Goal: Book appointment/travel/reservation

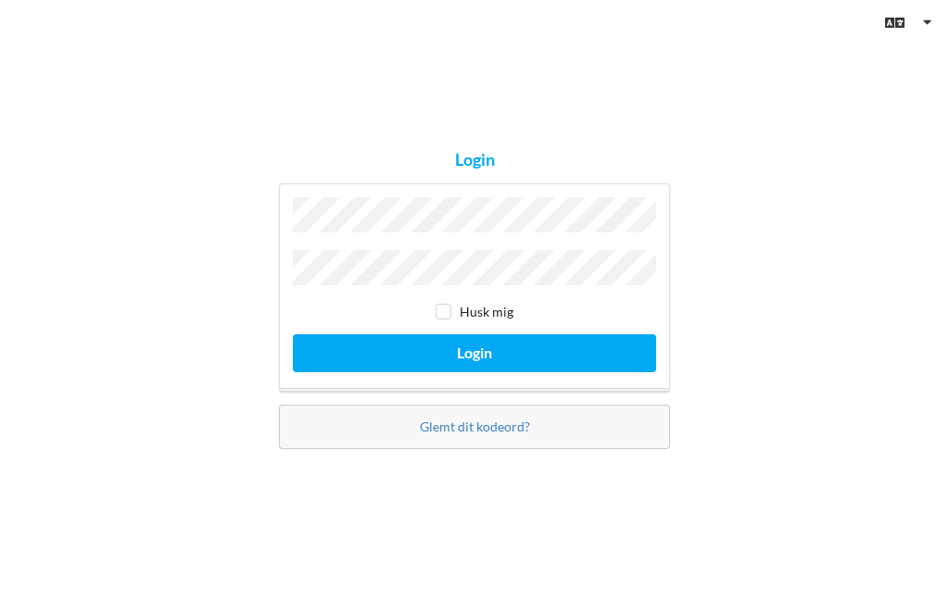
click at [449, 320] on input "checkbox" at bounding box center [443, 312] width 16 height 16
checkbox input "true"
click at [585, 372] on button "Login" at bounding box center [474, 353] width 363 height 38
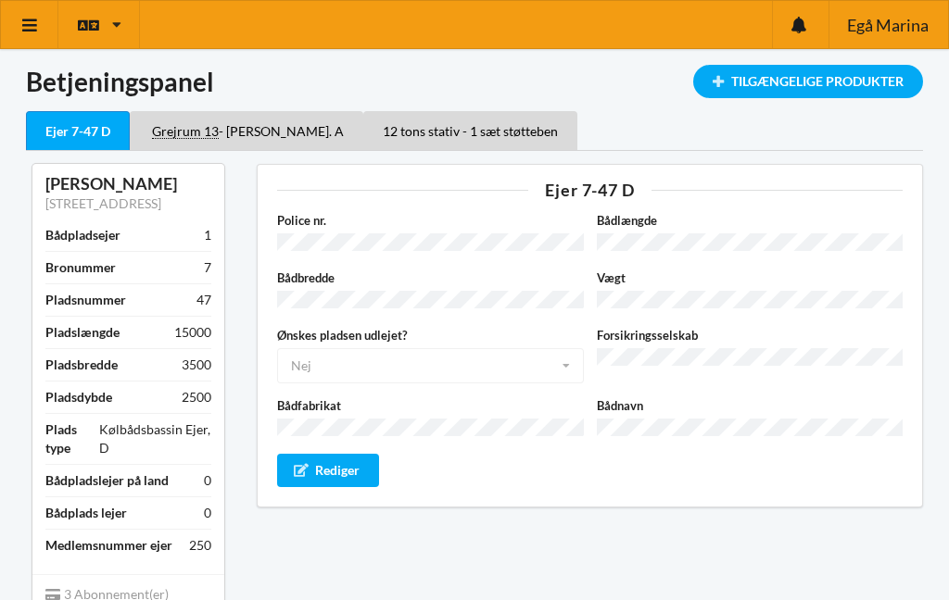
click at [33, 30] on icon at bounding box center [29, 25] width 19 height 17
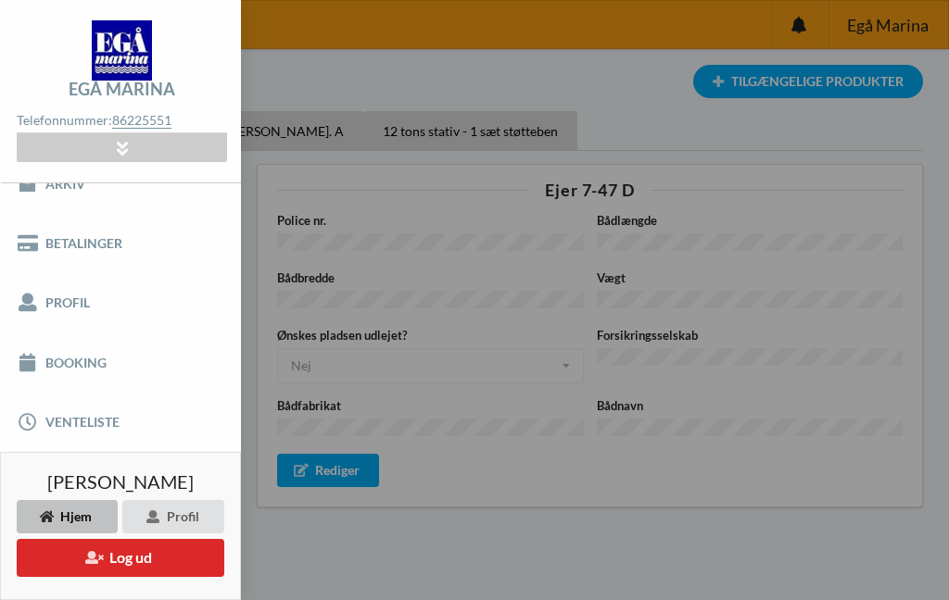
scroll to position [88, 0]
click at [92, 376] on link "Booking" at bounding box center [120, 363] width 241 height 59
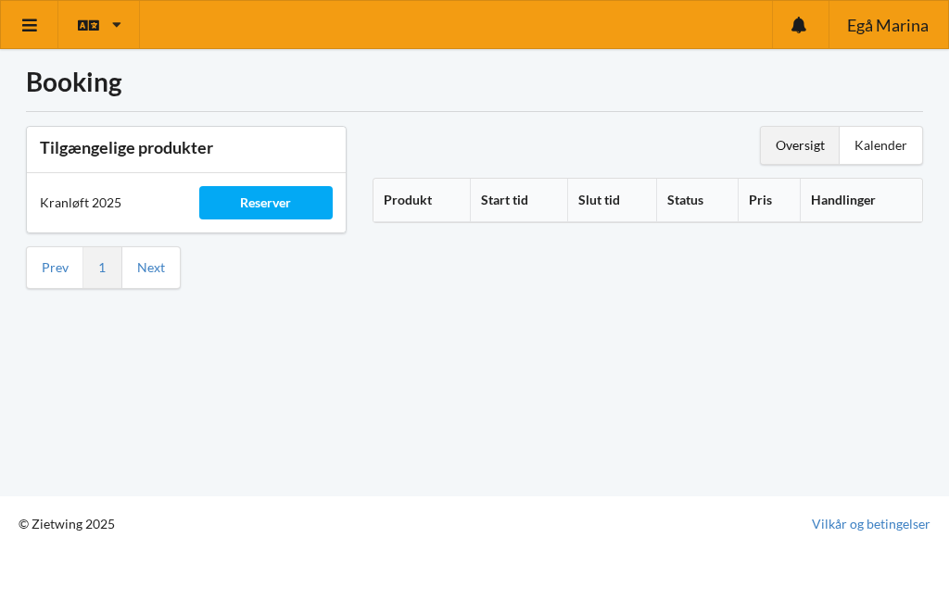
click at [276, 203] on div "Reserver" at bounding box center [265, 202] width 133 height 33
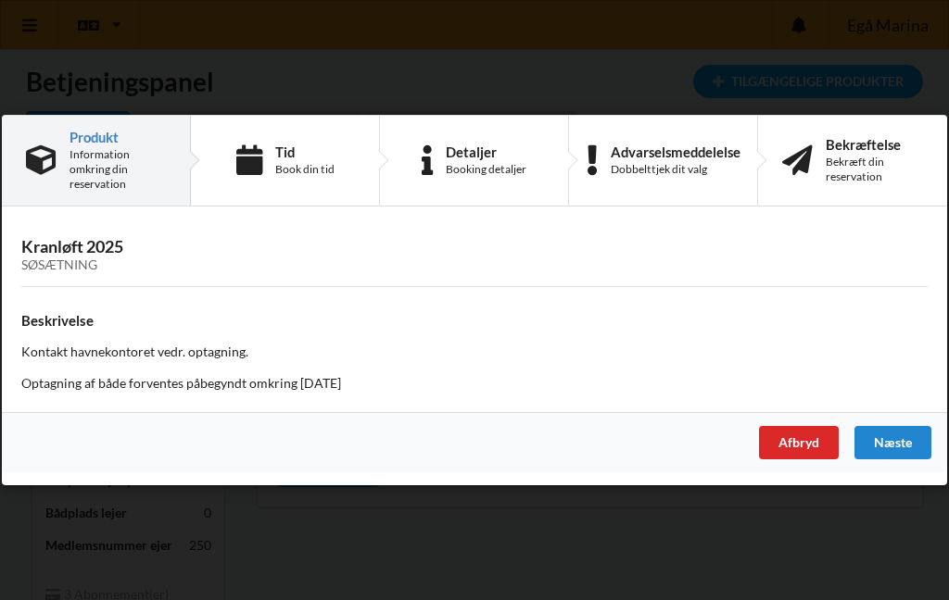
click at [804, 450] on div "Afbryd" at bounding box center [799, 442] width 80 height 33
click at [808, 449] on div "Afbryd" at bounding box center [799, 442] width 80 height 33
click at [794, 448] on div "Afbryd" at bounding box center [799, 442] width 80 height 33
click at [904, 443] on div "Næste" at bounding box center [892, 442] width 77 height 33
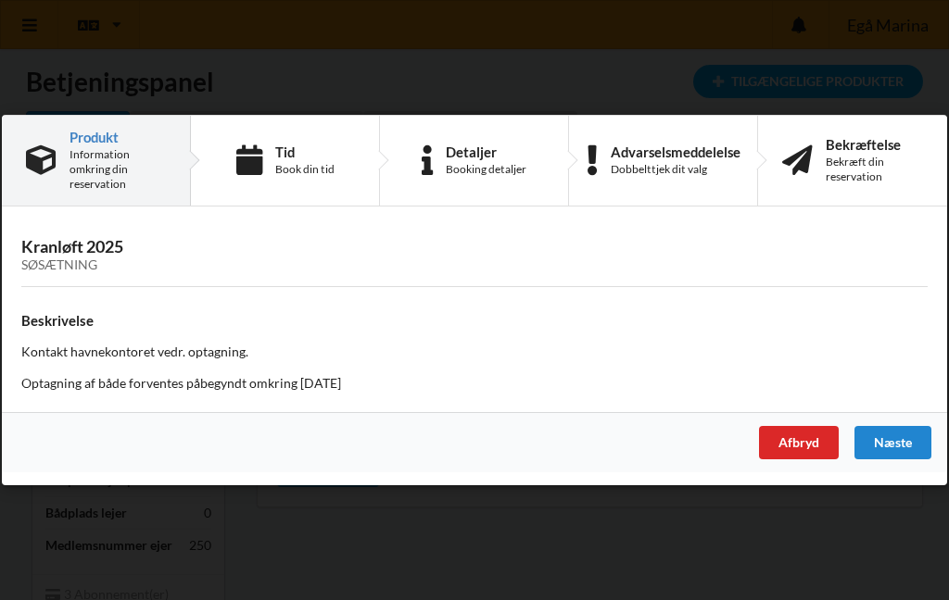
click at [801, 448] on div "Afbryd" at bounding box center [799, 442] width 80 height 33
click at [801, 456] on div "Afbryd" at bounding box center [799, 442] width 80 height 33
click at [803, 443] on div "Afbryd" at bounding box center [799, 442] width 80 height 33
click at [807, 449] on div "Afbryd" at bounding box center [799, 442] width 80 height 33
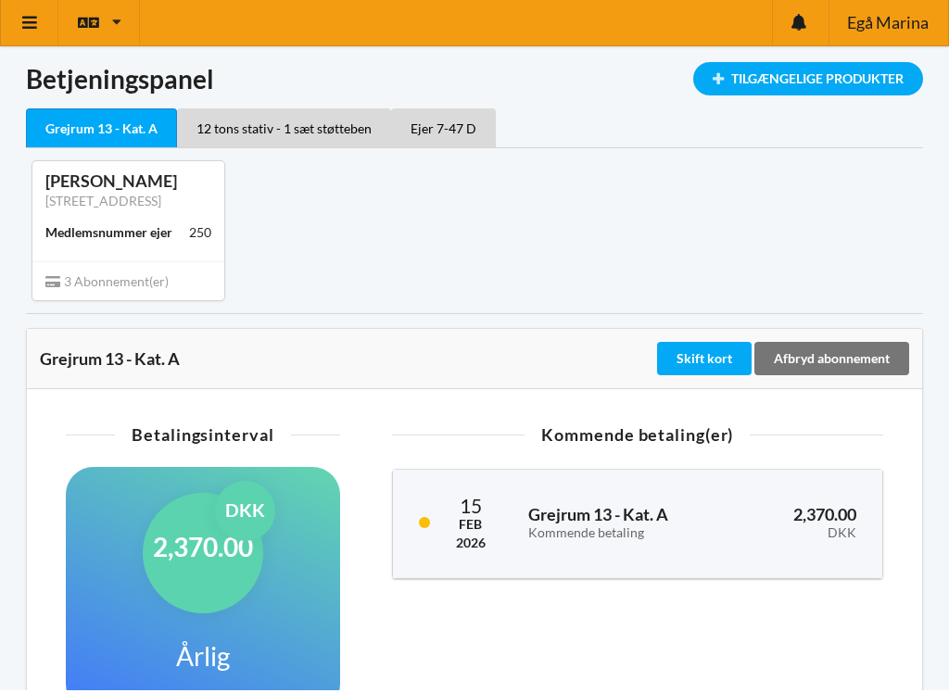
click at [39, 23] on icon at bounding box center [29, 25] width 19 height 17
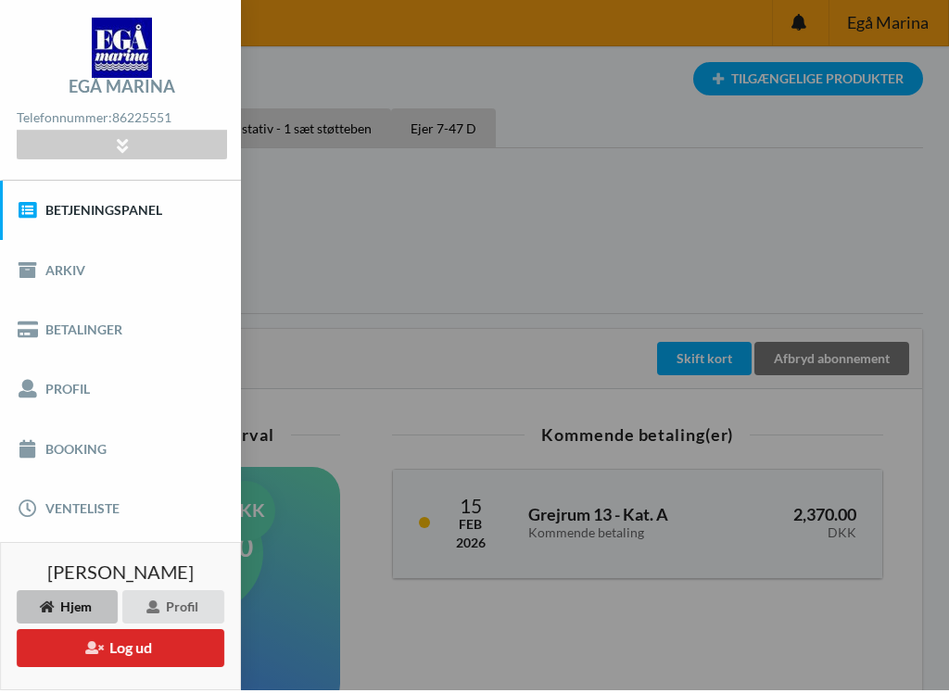
click at [92, 451] on link "Booking" at bounding box center [120, 451] width 241 height 59
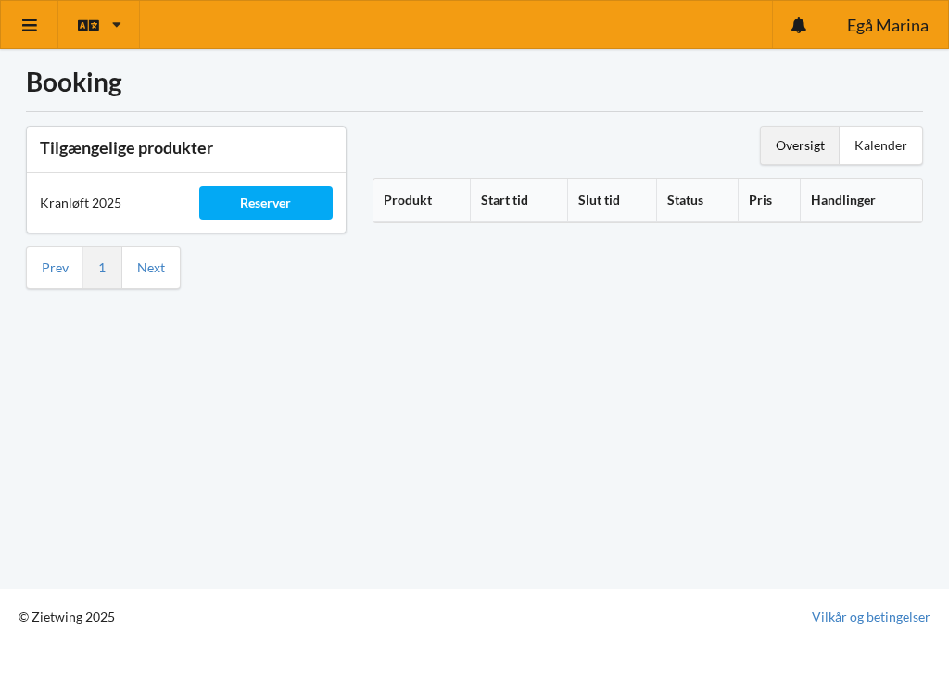
click at [108, 202] on div "Kranløft 2025" at bounding box center [106, 203] width 159 height 44
click at [161, 271] on link "Next" at bounding box center [151, 267] width 28 height 17
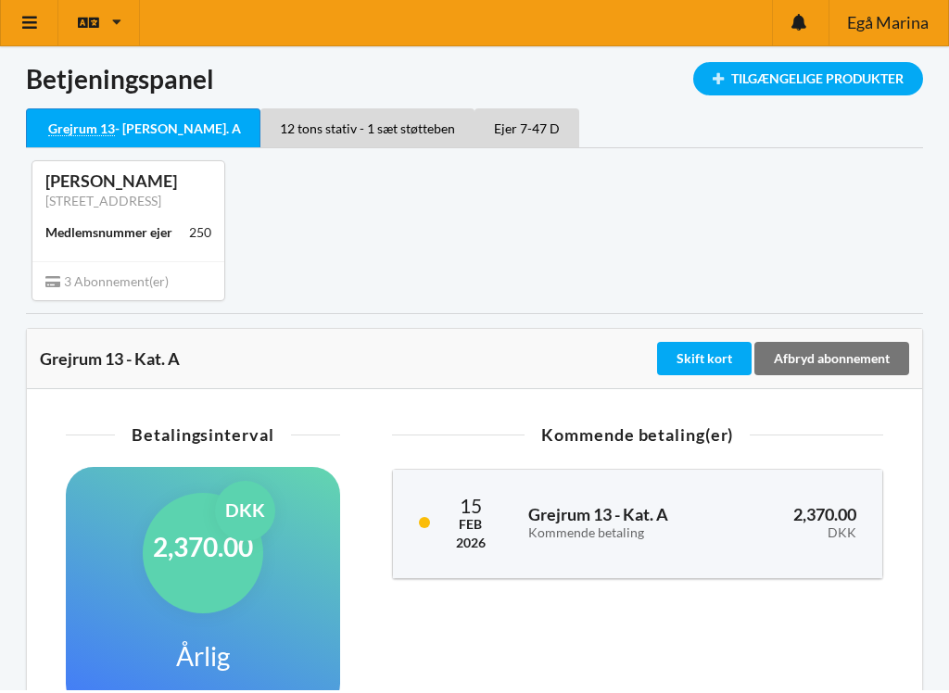
click at [724, 77] on div "Tilgængelige Produkter" at bounding box center [808, 81] width 230 height 33
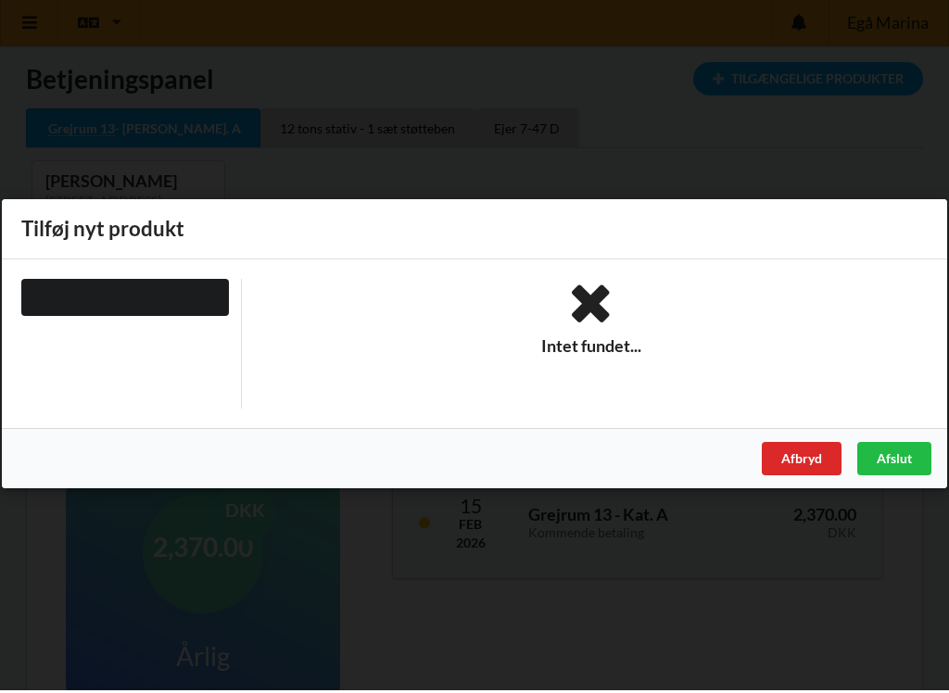
click at [792, 460] on div "Afbryd" at bounding box center [802, 461] width 80 height 33
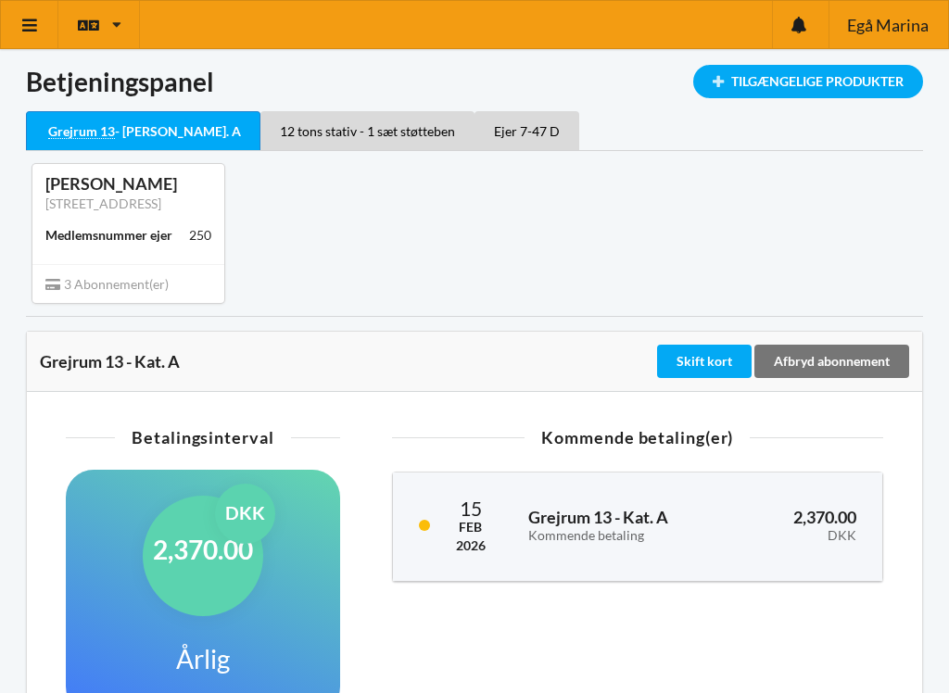
click at [32, 30] on icon at bounding box center [29, 25] width 19 height 17
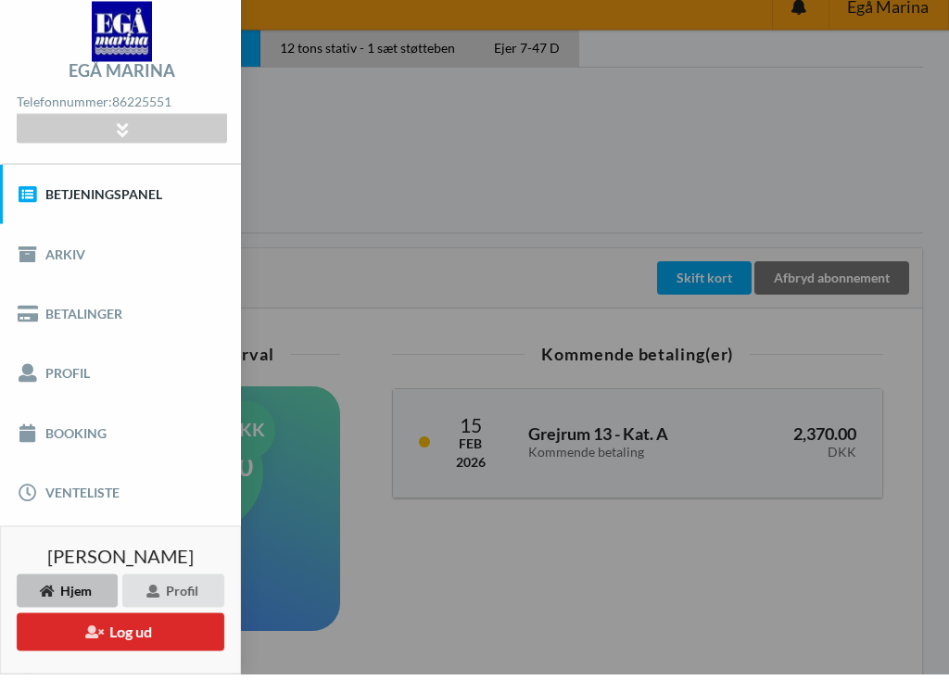
scroll to position [65, 0]
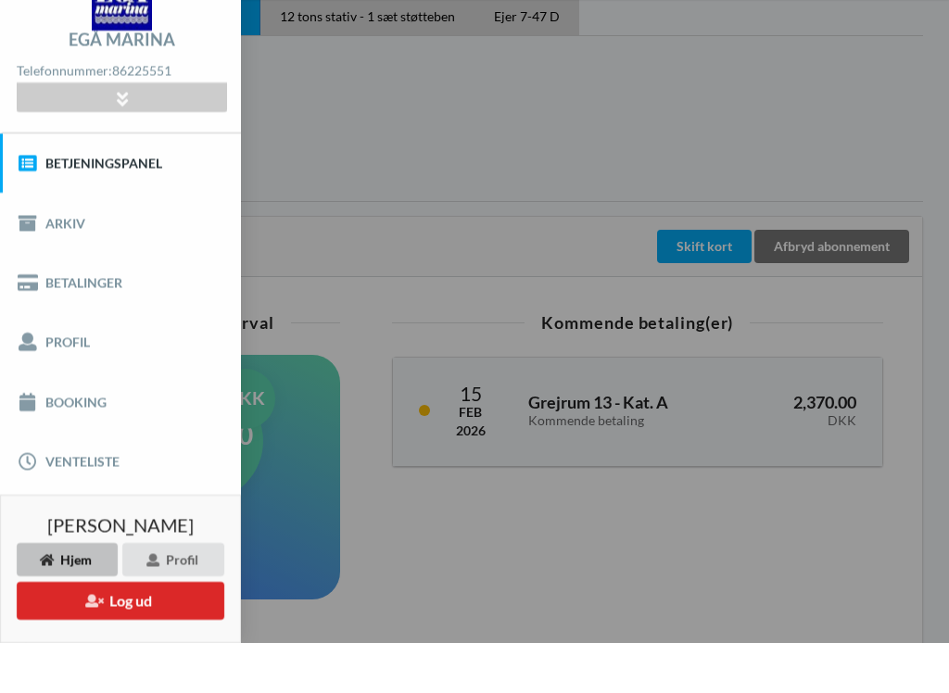
click at [88, 422] on link "Booking" at bounding box center [120, 451] width 241 height 59
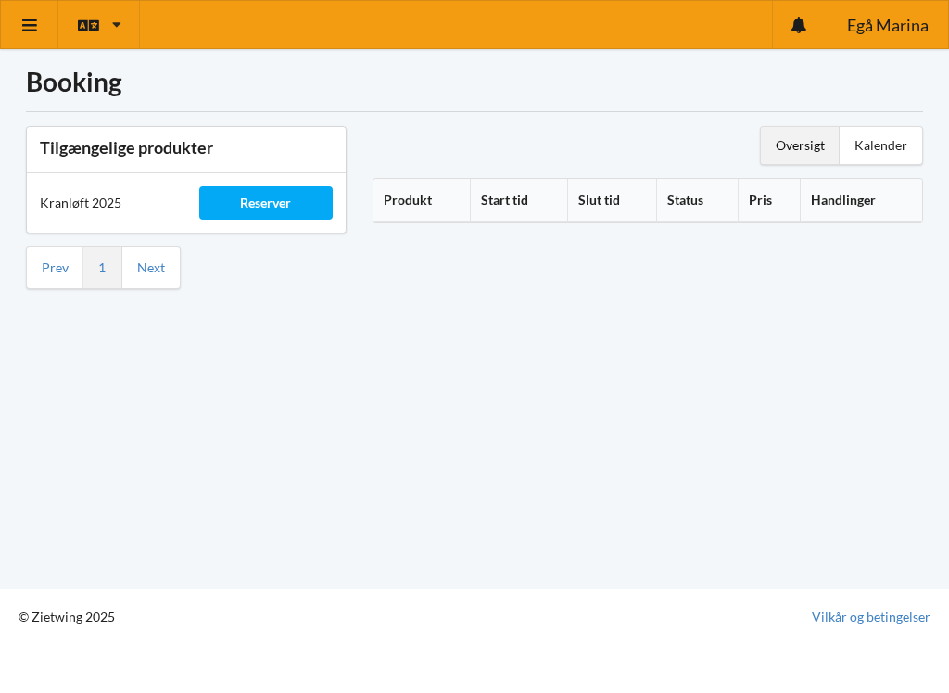
click at [260, 211] on div "Reserver" at bounding box center [265, 202] width 133 height 33
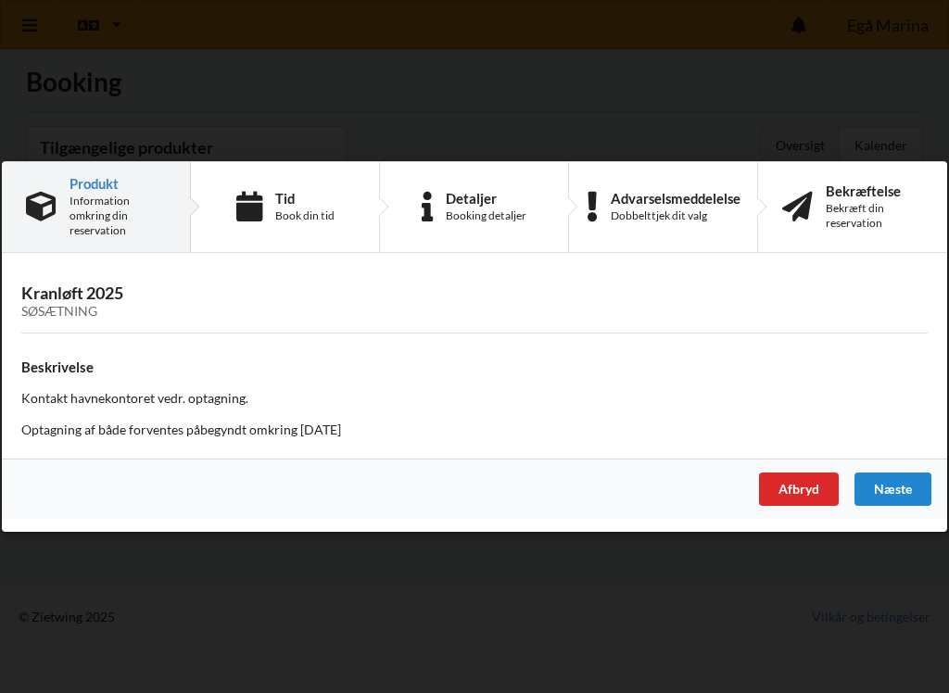
click at [902, 493] on div "Næste" at bounding box center [892, 489] width 77 height 33
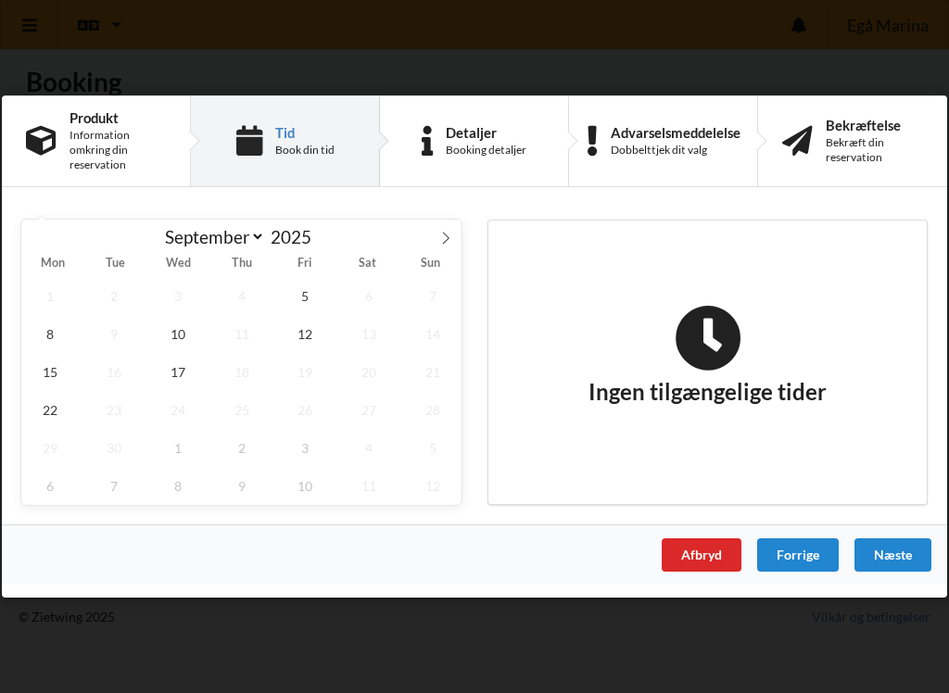
click at [449, 239] on icon at bounding box center [445, 238] width 13 height 13
select select "9"
click at [251, 299] on span "2" at bounding box center [241, 296] width 57 height 38
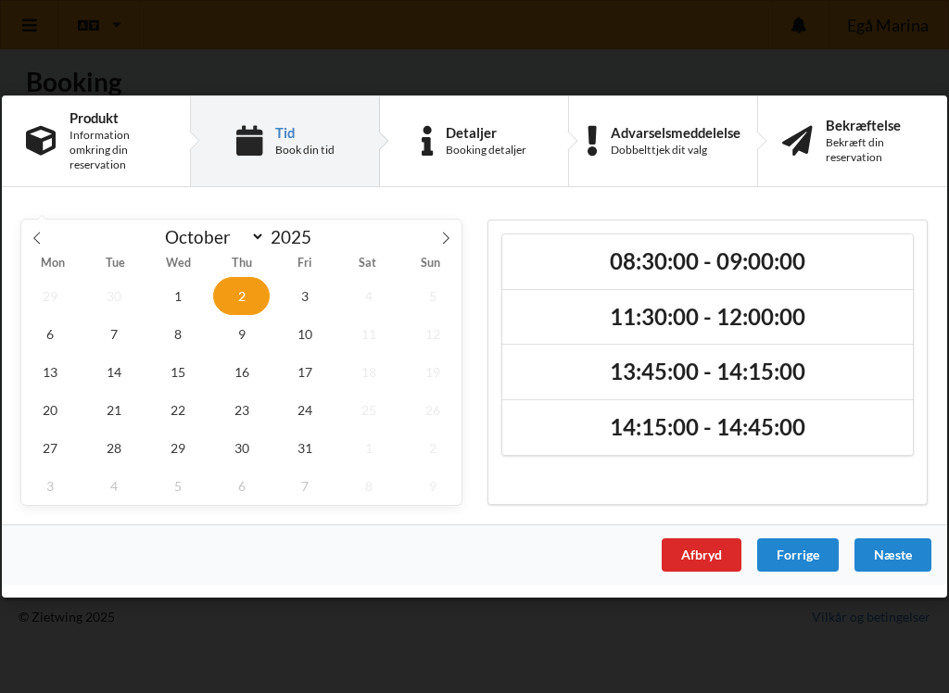
click at [777, 316] on h2 "11:30:00 - 12:00:00" at bounding box center [707, 317] width 385 height 29
click at [898, 558] on div "Næste" at bounding box center [892, 554] width 77 height 33
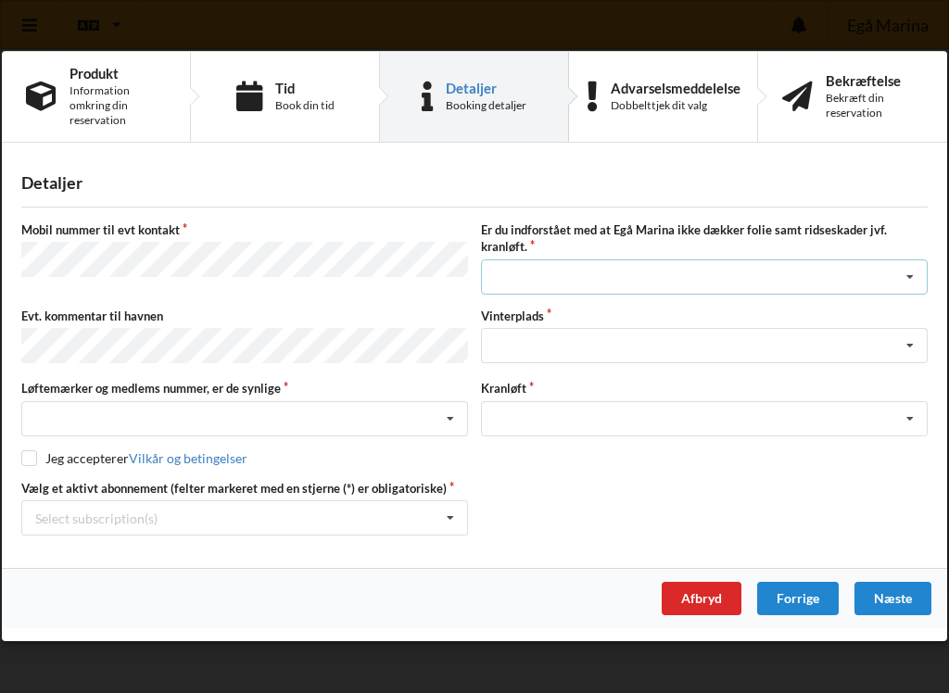
click at [915, 276] on icon at bounding box center [910, 277] width 28 height 34
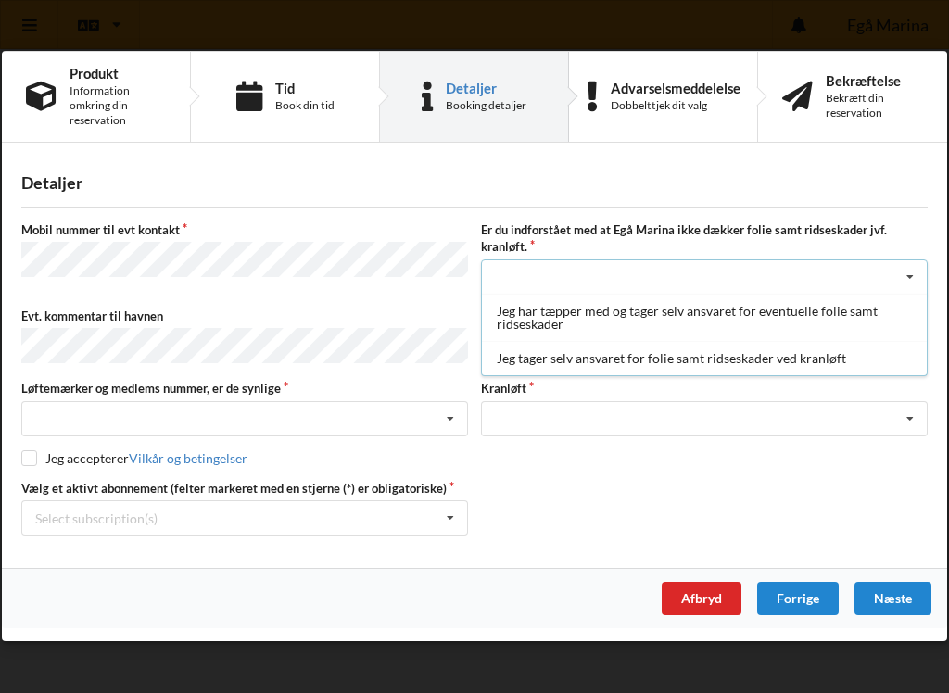
click at [808, 317] on div "Jeg har tæpper med og tager selv ansvaret for eventuelle folie samt ridseskader" at bounding box center [704, 317] width 445 height 47
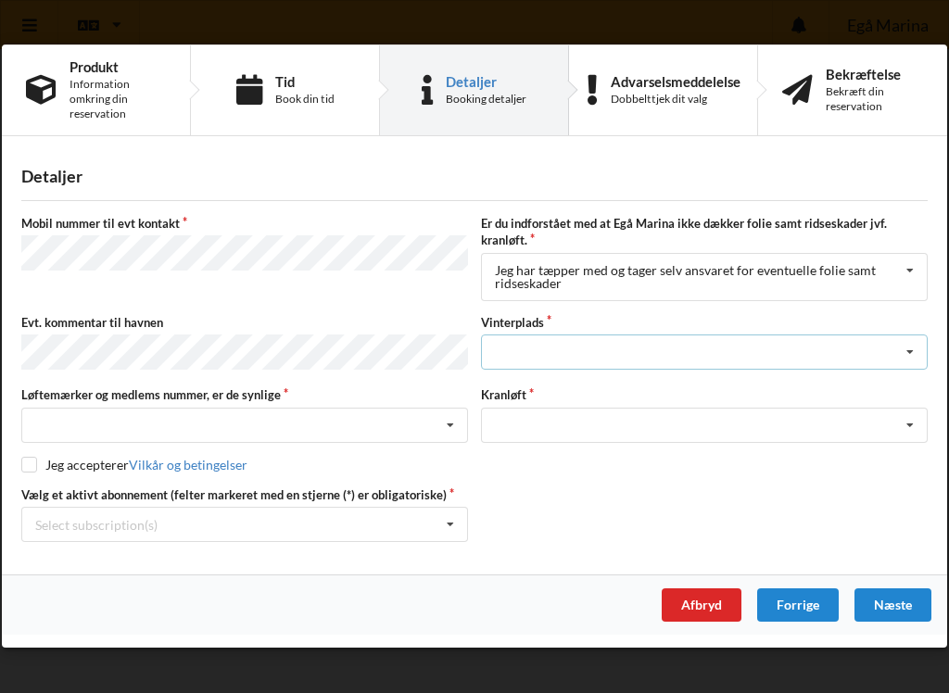
click at [914, 359] on icon at bounding box center [910, 352] width 28 height 34
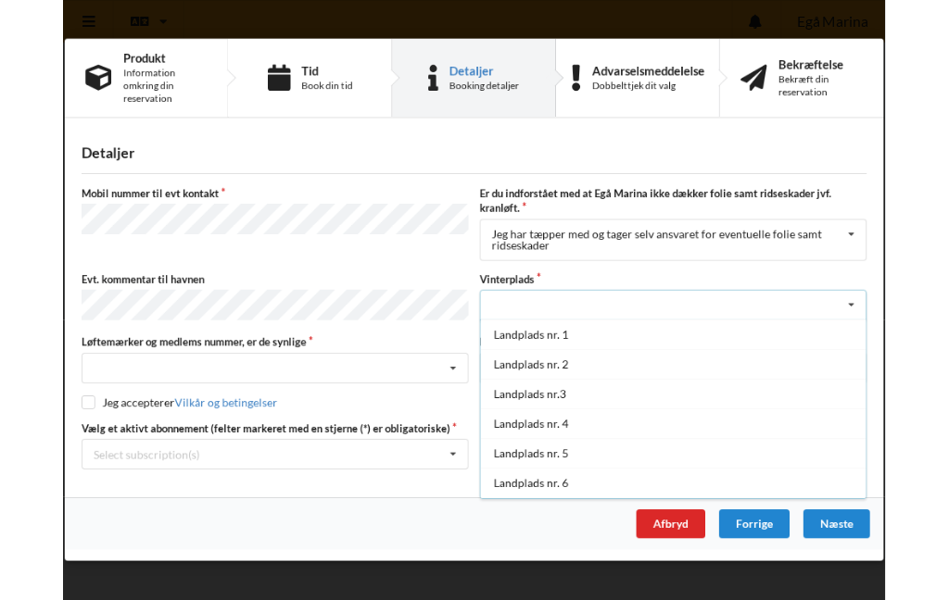
scroll to position [25, 0]
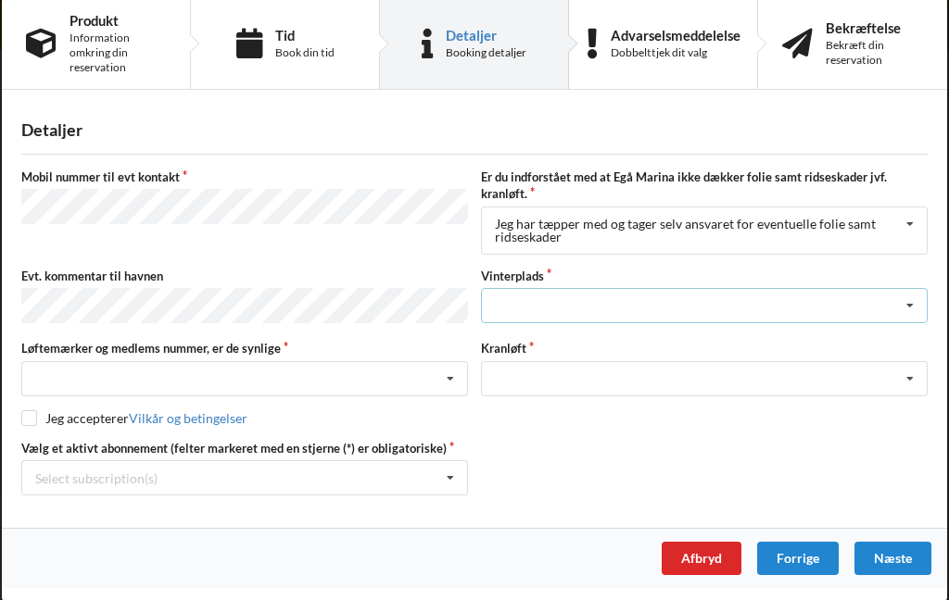
click at [913, 309] on icon at bounding box center [910, 306] width 28 height 34
click at [919, 307] on icon at bounding box center [910, 306] width 28 height 34
click at [913, 299] on icon at bounding box center [910, 306] width 28 height 34
click at [919, 305] on icon at bounding box center [910, 306] width 28 height 34
click at [443, 377] on icon at bounding box center [450, 379] width 28 height 34
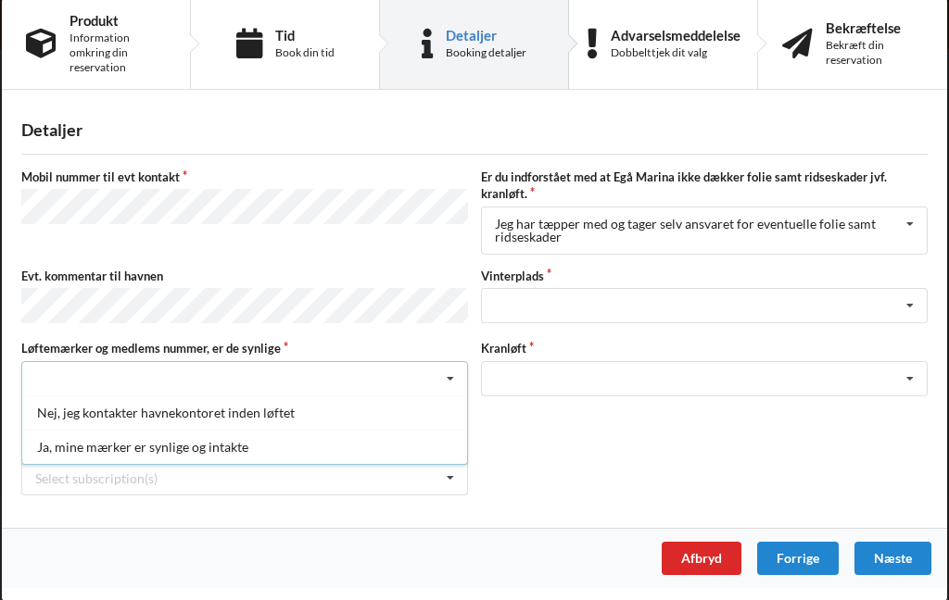
click at [222, 449] on div "Ja, mine mærker er synlige og intakte" at bounding box center [244, 447] width 445 height 34
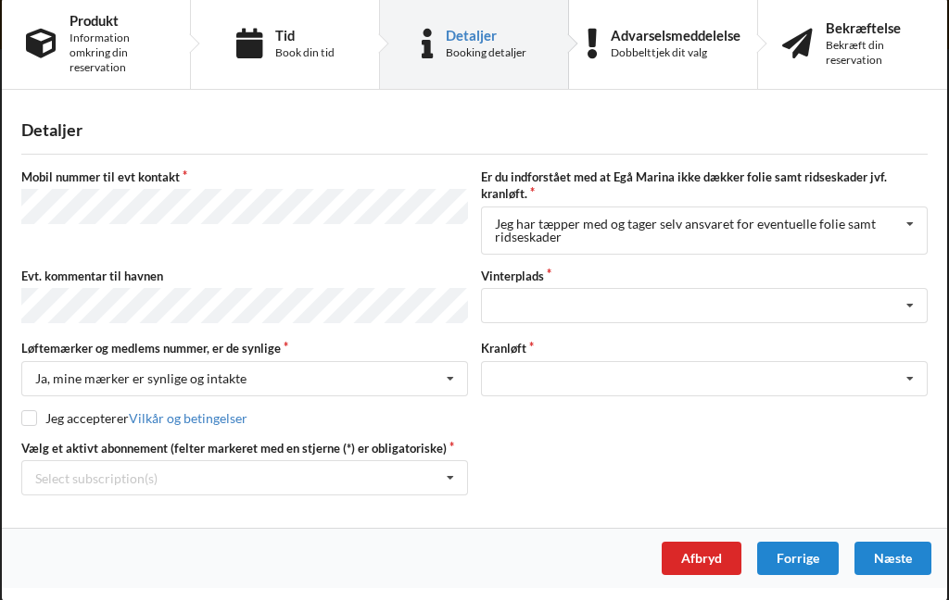
click at [25, 423] on input "checkbox" at bounding box center [29, 418] width 16 height 16
click at [450, 477] on icon at bounding box center [450, 479] width 28 height 34
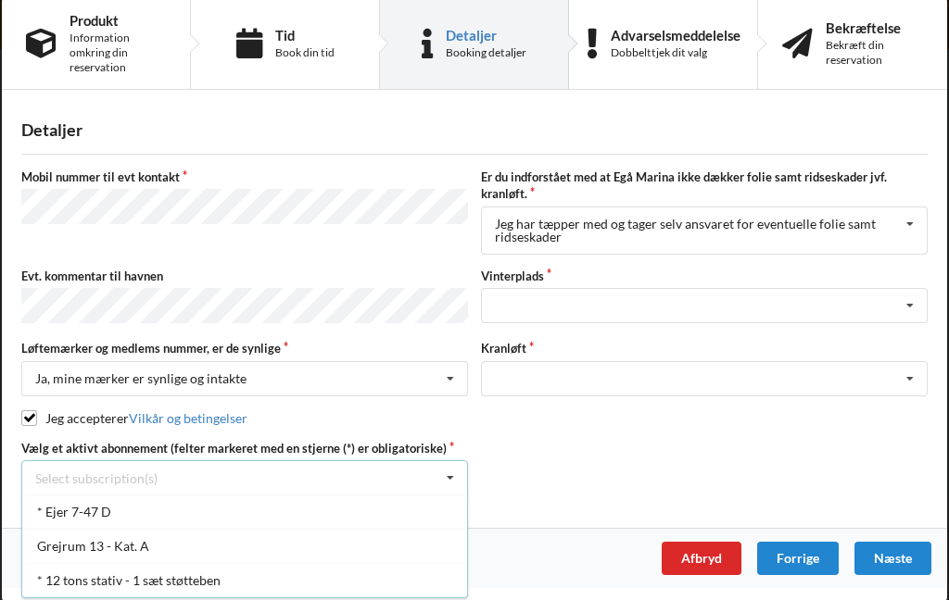
click at [90, 520] on div "* Ejer 7-47 D" at bounding box center [244, 513] width 445 height 34
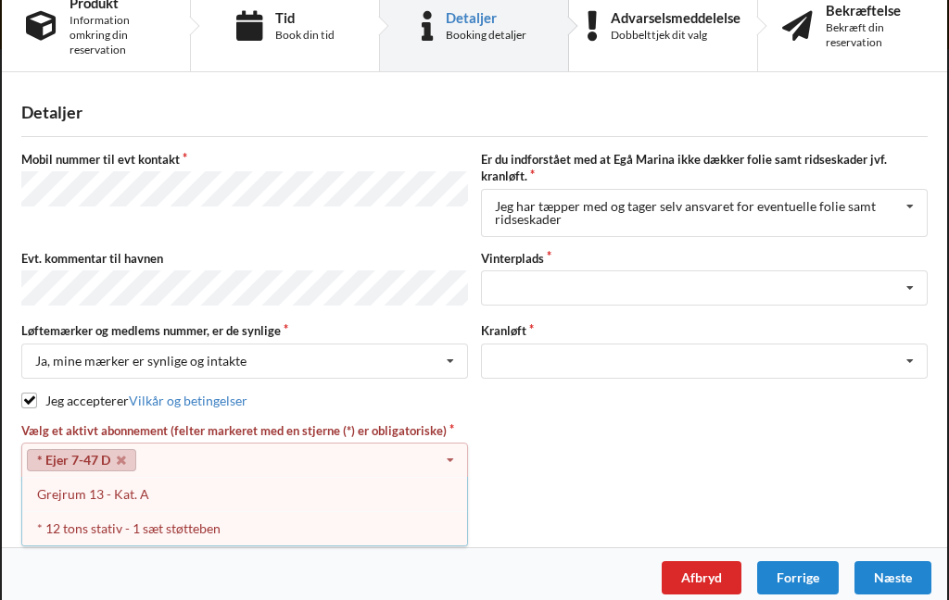
click at [426, 426] on label "Vælg et aktivt abonnement (felter markeret med en stjerne (*) er obligatoriske)" at bounding box center [244, 431] width 447 height 17
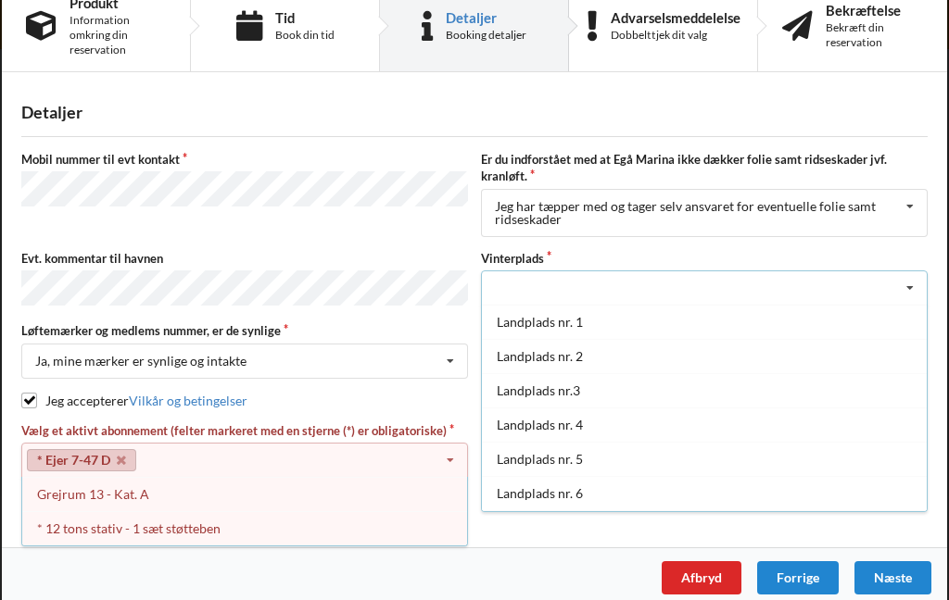
click at [443, 397] on div "Jeg accepterer Vilkår og betingelser" at bounding box center [474, 400] width 906 height 19
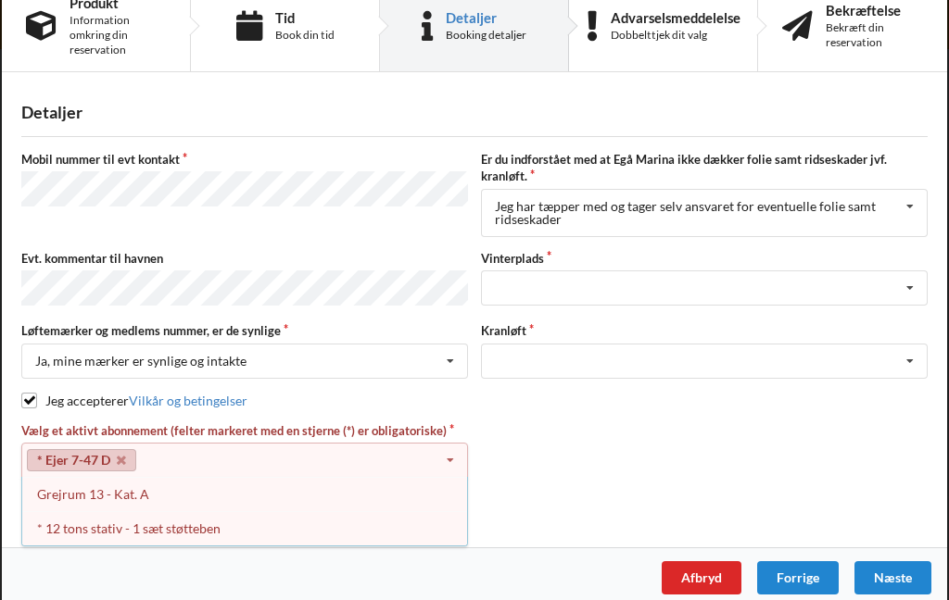
click at [24, 407] on input "checkbox" at bounding box center [29, 400] width 16 height 16
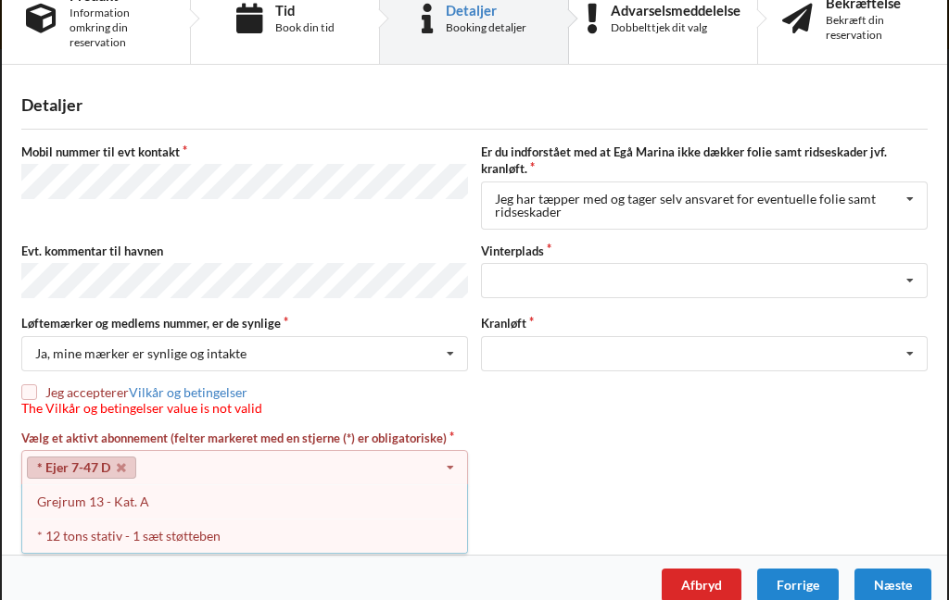
click at [36, 388] on input "checkbox" at bounding box center [29, 392] width 16 height 16
checkbox input "true"
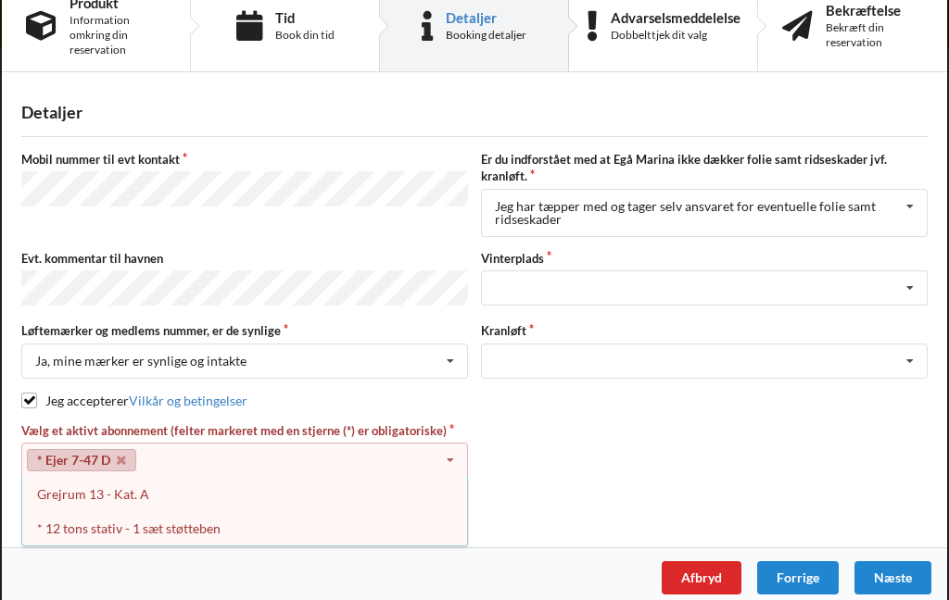
click at [461, 454] on icon at bounding box center [450, 461] width 28 height 34
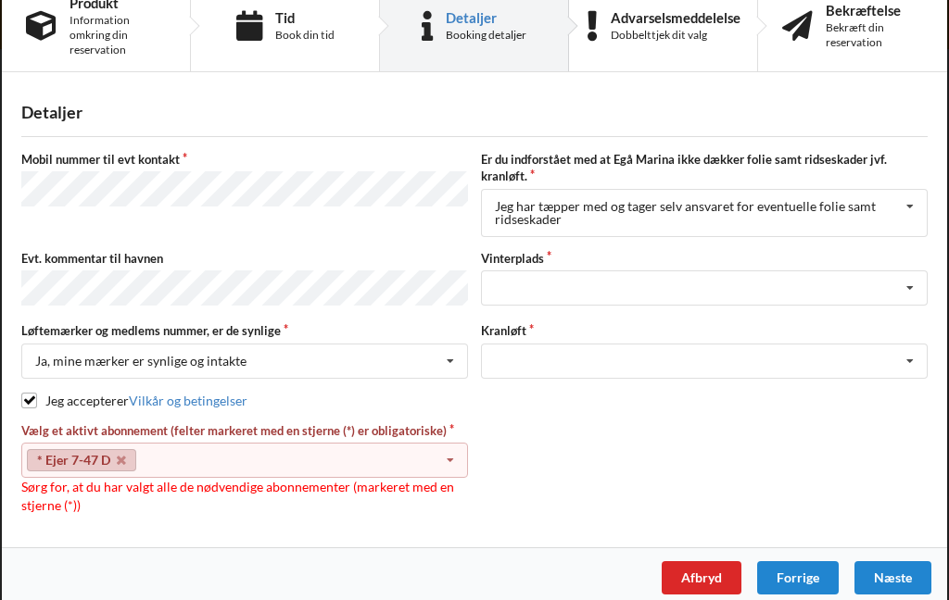
click at [117, 466] on icon at bounding box center [121, 460] width 9 height 12
click at [917, 295] on icon at bounding box center [910, 288] width 28 height 34
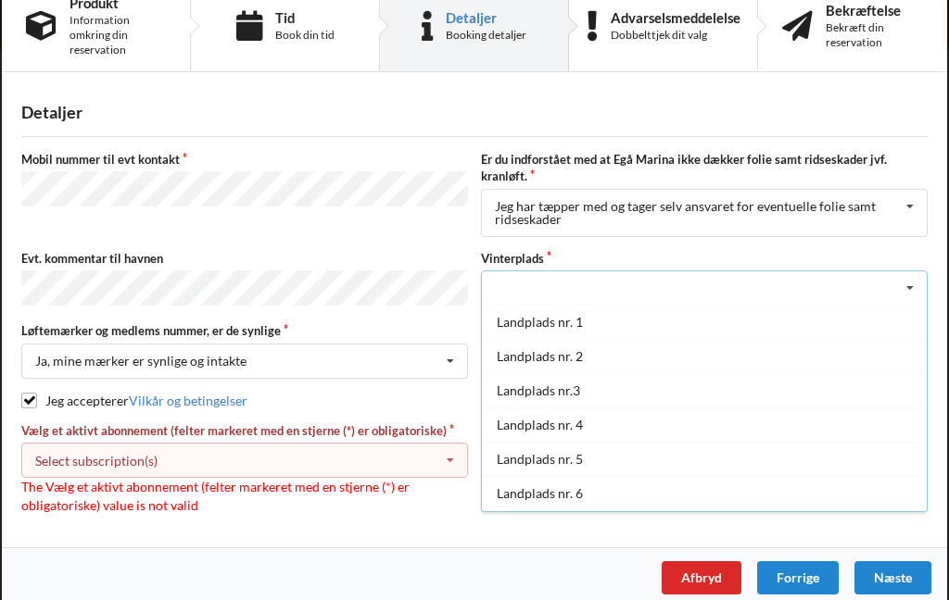
scroll to position [0, 0]
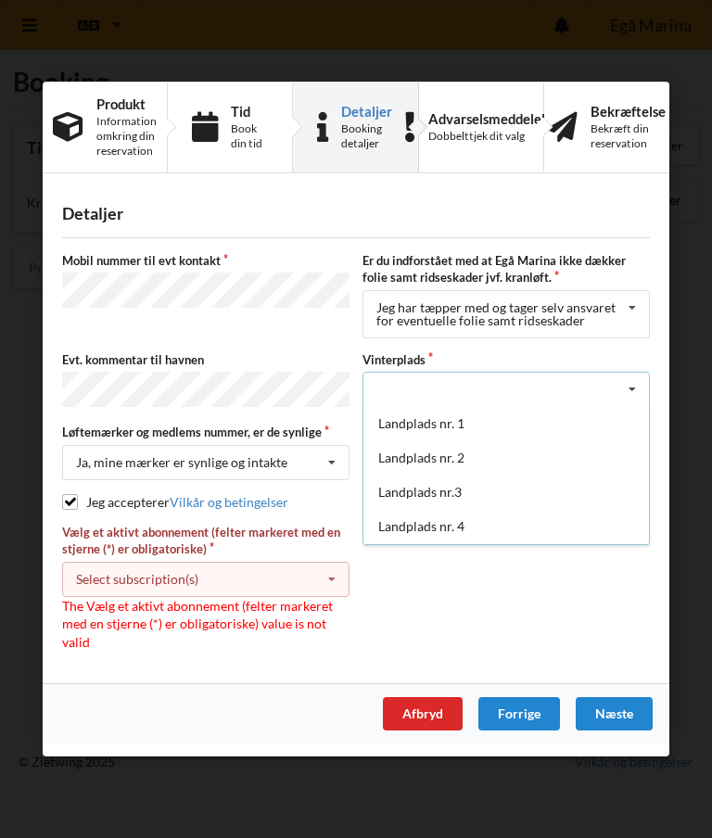
click at [630, 389] on icon at bounding box center [632, 389] width 28 height 34
click at [627, 390] on icon at bounding box center [632, 389] width 28 height 34
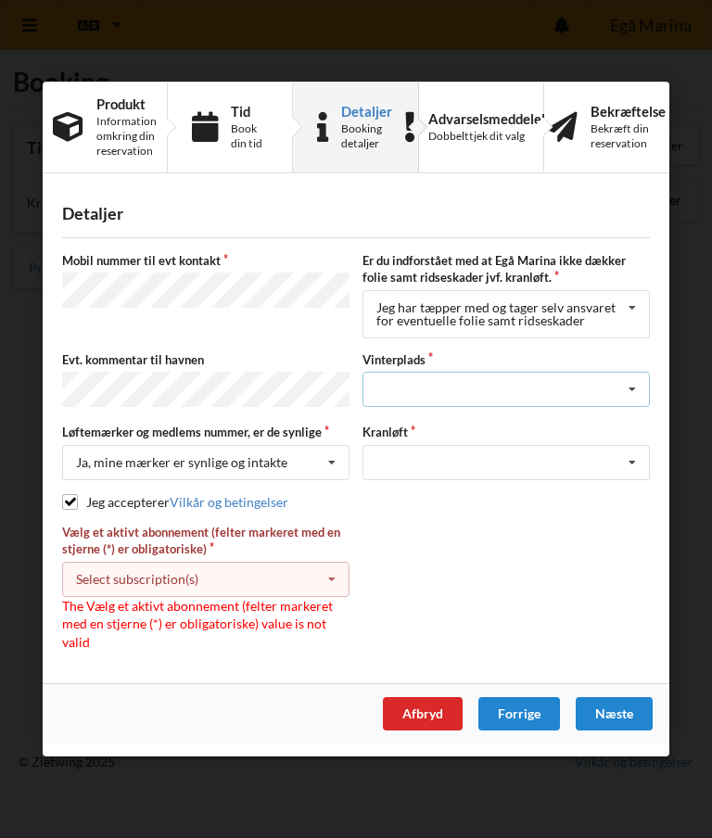
click at [627, 393] on icon at bounding box center [632, 389] width 28 height 34
click at [632, 385] on icon at bounding box center [632, 389] width 28 height 34
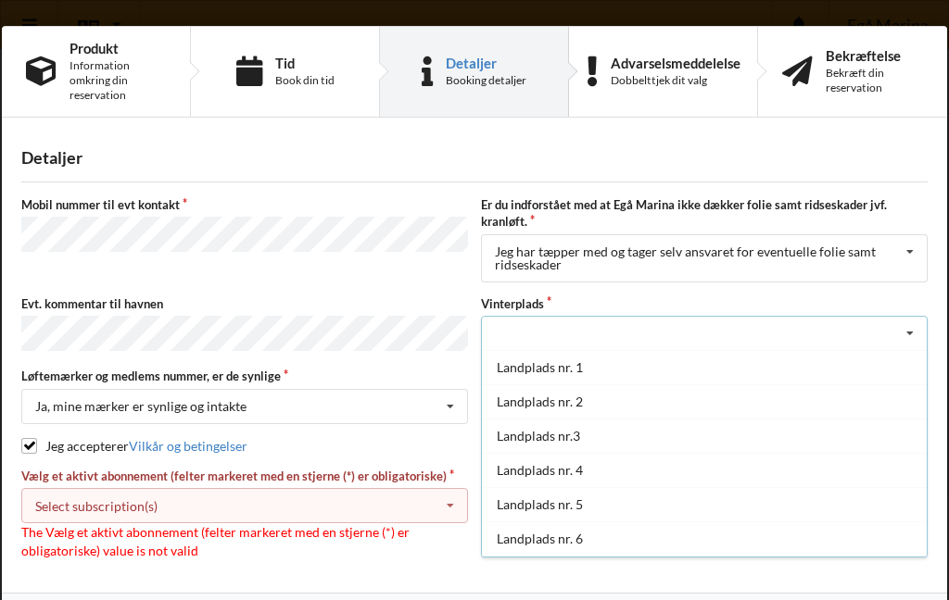
click at [861, 508] on div "Landplads nr. 5" at bounding box center [704, 504] width 445 height 34
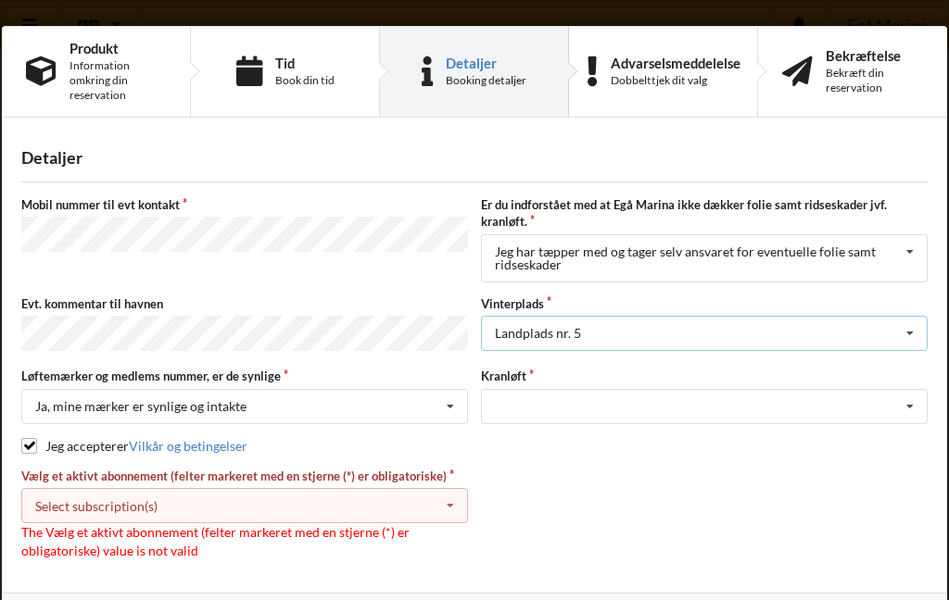
click at [915, 340] on icon at bounding box center [910, 334] width 28 height 34
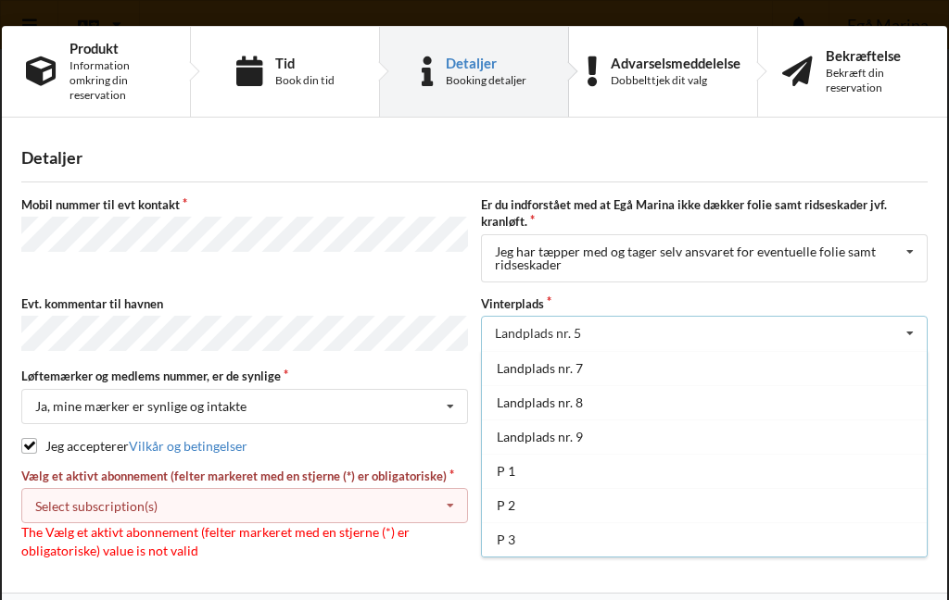
scroll to position [205, 0]
click at [549, 551] on div "P 3" at bounding box center [704, 540] width 445 height 34
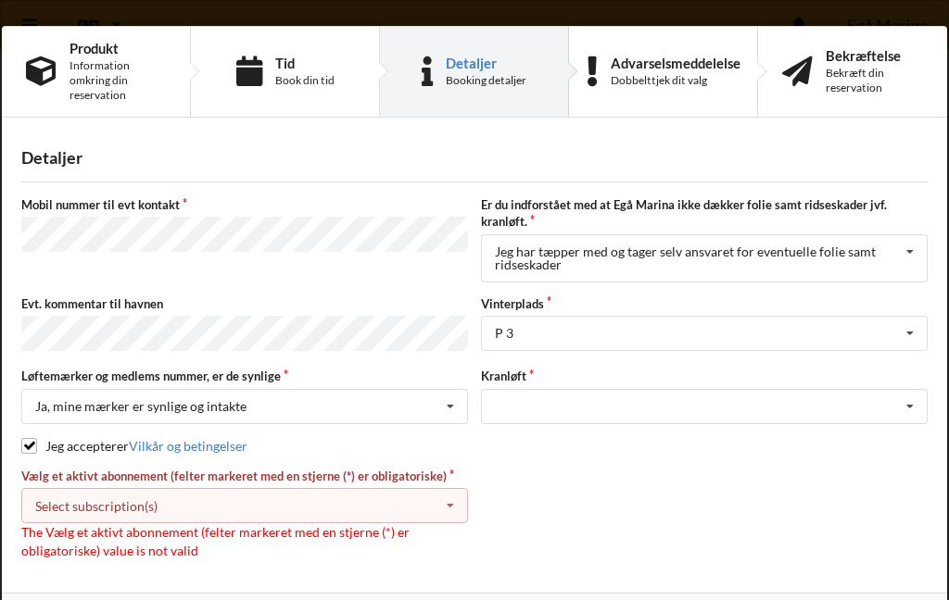
click at [569, 502] on div "Vælg et aktivt abonnement (felter markeret med en stjerne (*) er obligatoriske)…" at bounding box center [474, 514] width 919 height 92
click at [807, 455] on div "Optagning" at bounding box center [704, 440] width 445 height 34
click at [815, 528] on div "Vælg et aktivt abonnement (felter markeret med en stjerne (*) er obligatoriske)…" at bounding box center [474, 514] width 919 height 92
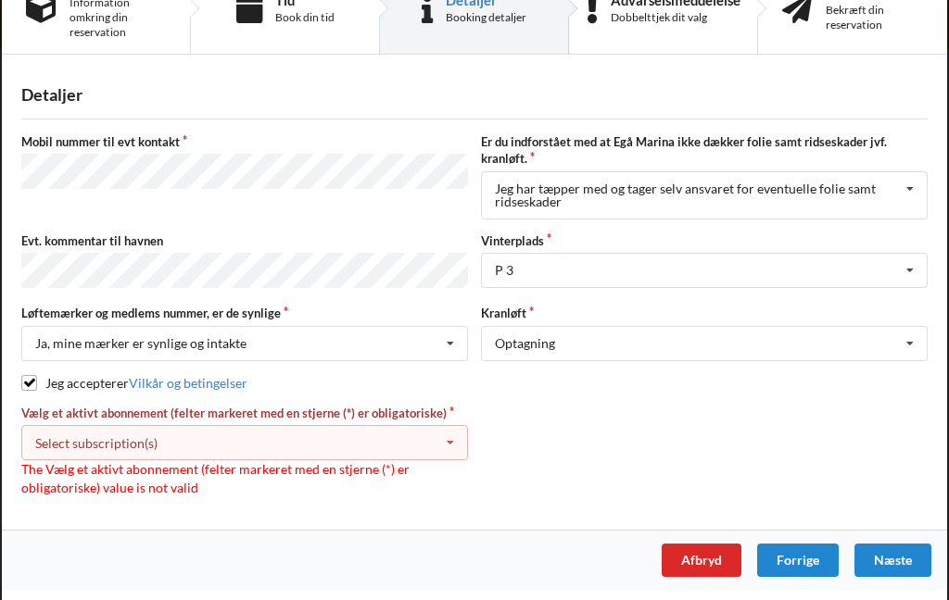
scroll to position [62, 0]
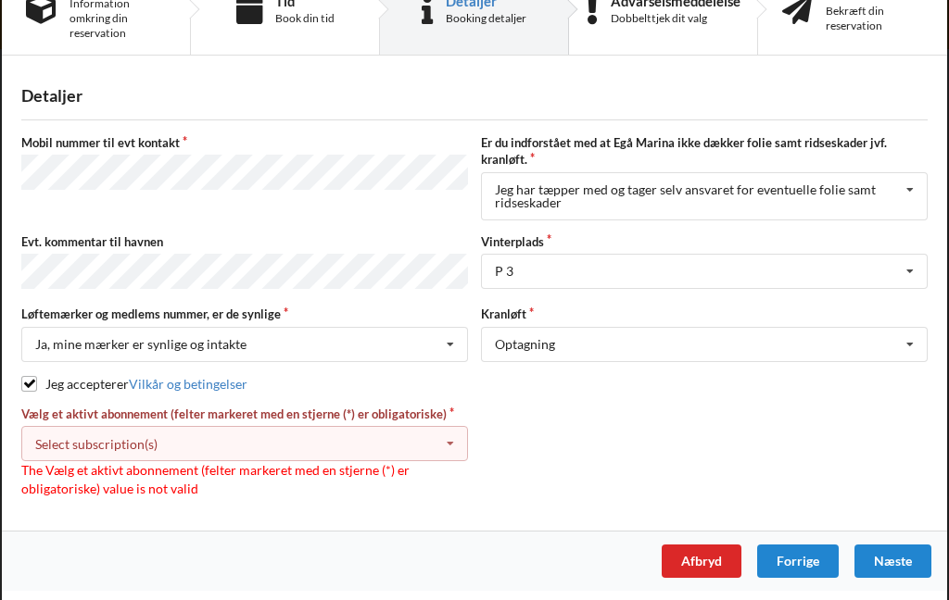
click at [452, 451] on icon at bounding box center [450, 444] width 28 height 34
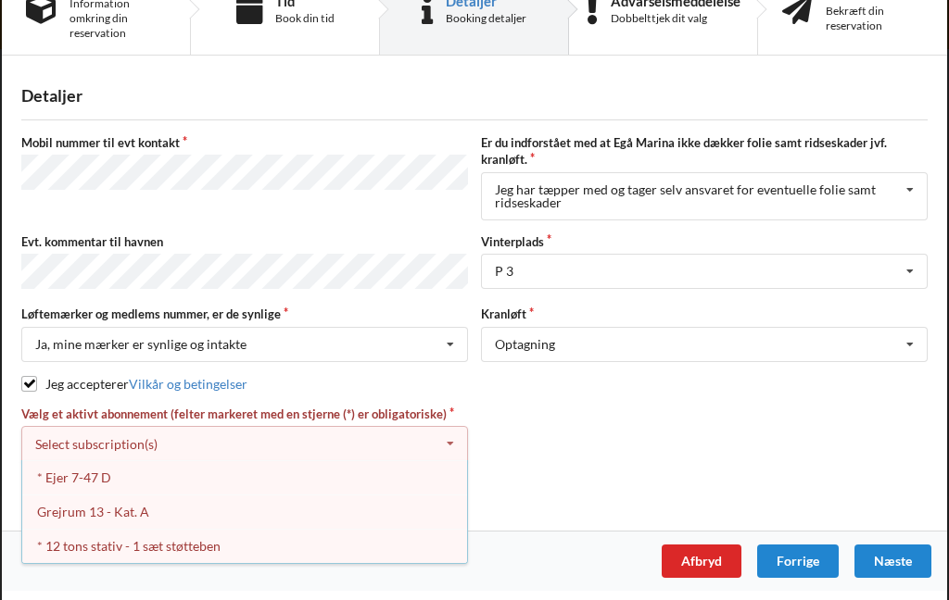
click at [83, 482] on div "* Ejer 7-47 D" at bounding box center [244, 477] width 445 height 34
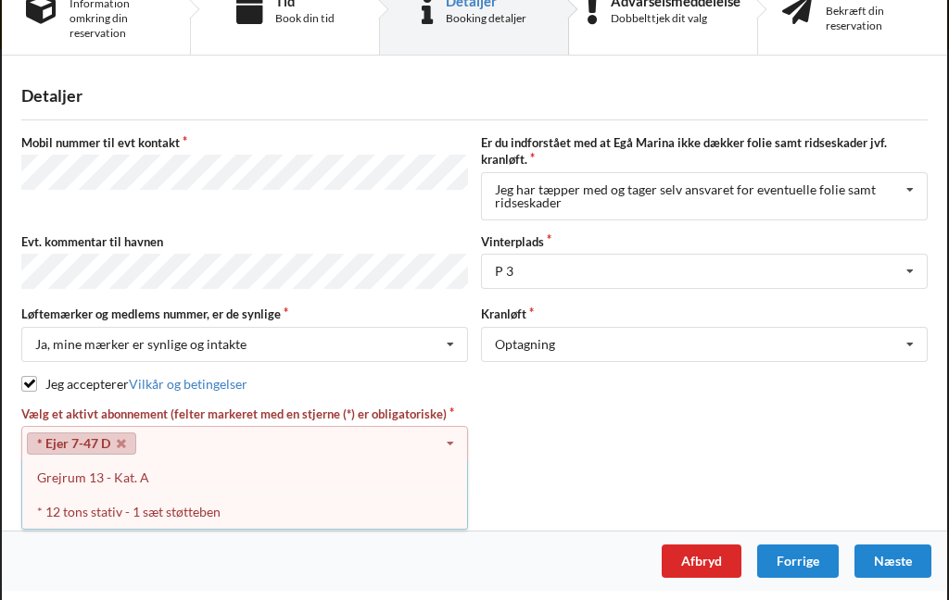
click at [150, 524] on div "* 12 tons stativ - 1 sæt støtteben" at bounding box center [244, 512] width 445 height 34
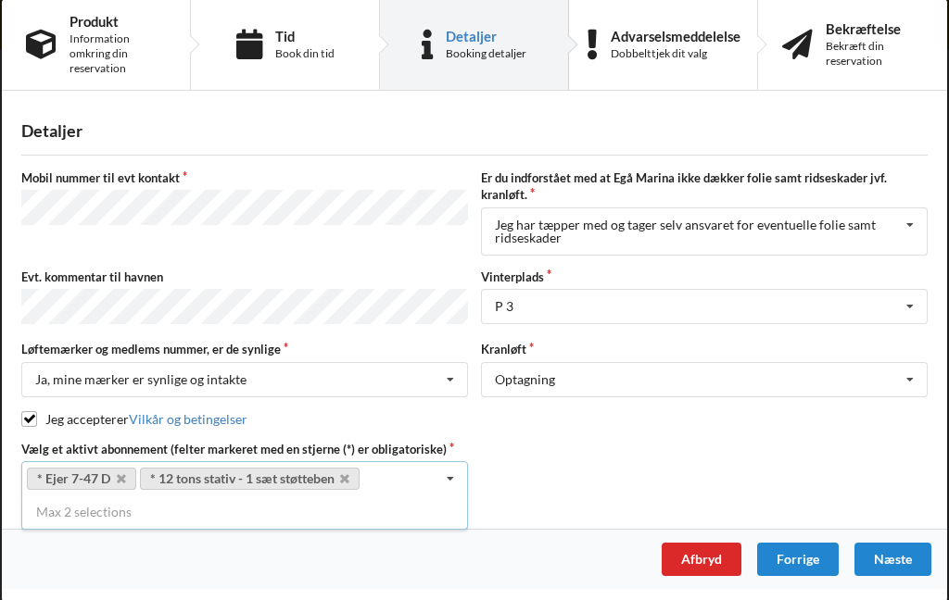
click at [904, 569] on div "Næste" at bounding box center [892, 559] width 77 height 33
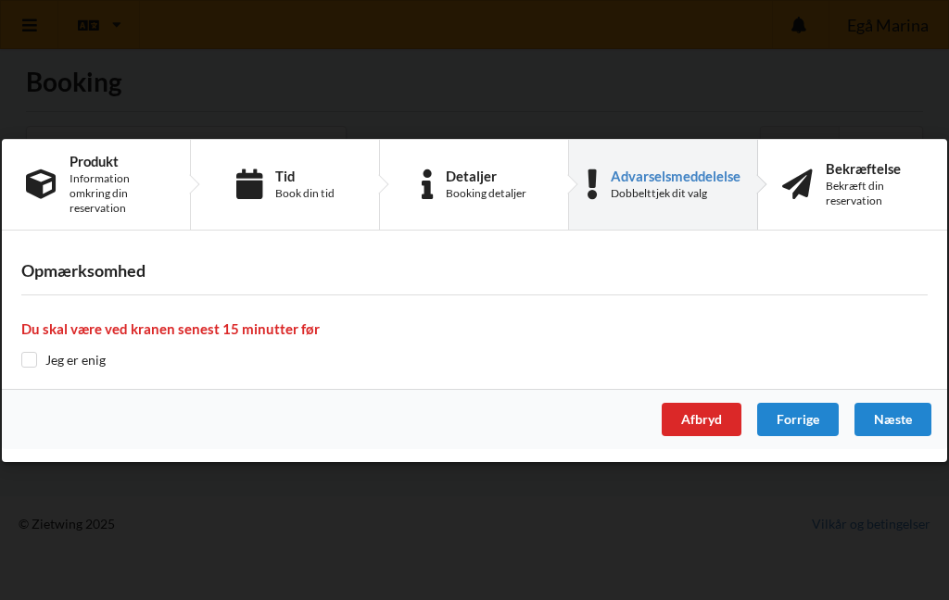
click at [28, 380] on div "Opmærksomhed Du skal være ved kranen senest 15 minutter før Jeg er enig" at bounding box center [474, 315] width 945 height 145
click at [34, 353] on input "checkbox" at bounding box center [29, 360] width 16 height 16
checkbox input "true"
click at [911, 424] on div "Næste" at bounding box center [892, 419] width 77 height 33
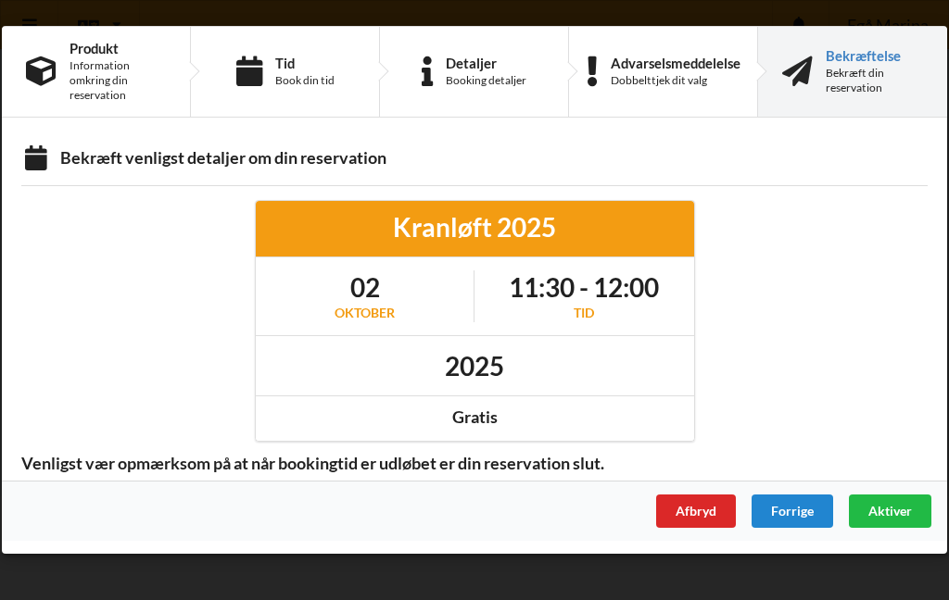
scroll to position [0, 0]
click at [898, 516] on span "Aktiver" at bounding box center [890, 511] width 44 height 16
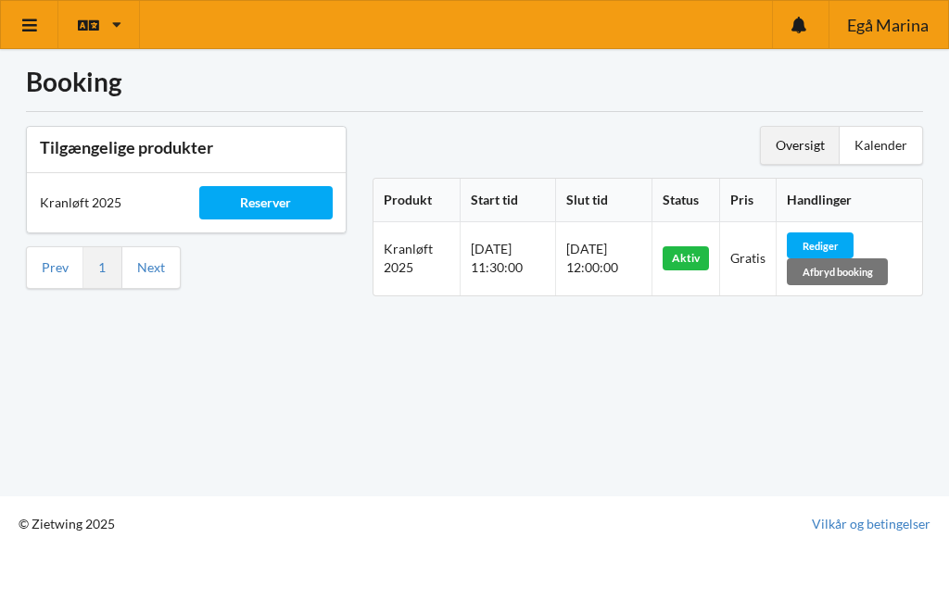
click at [37, 28] on icon at bounding box center [29, 25] width 19 height 17
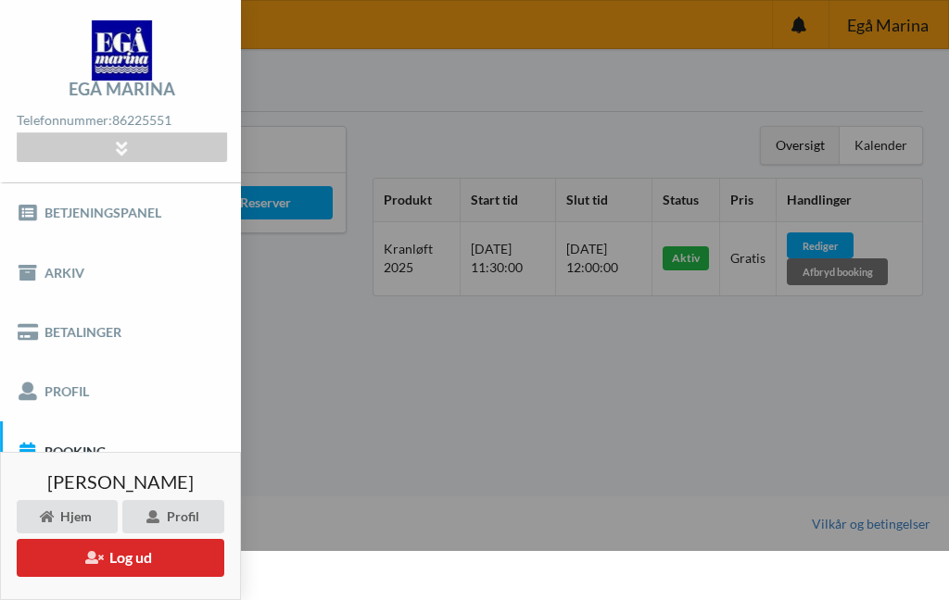
click at [159, 567] on button "Log ud" at bounding box center [121, 558] width 208 height 38
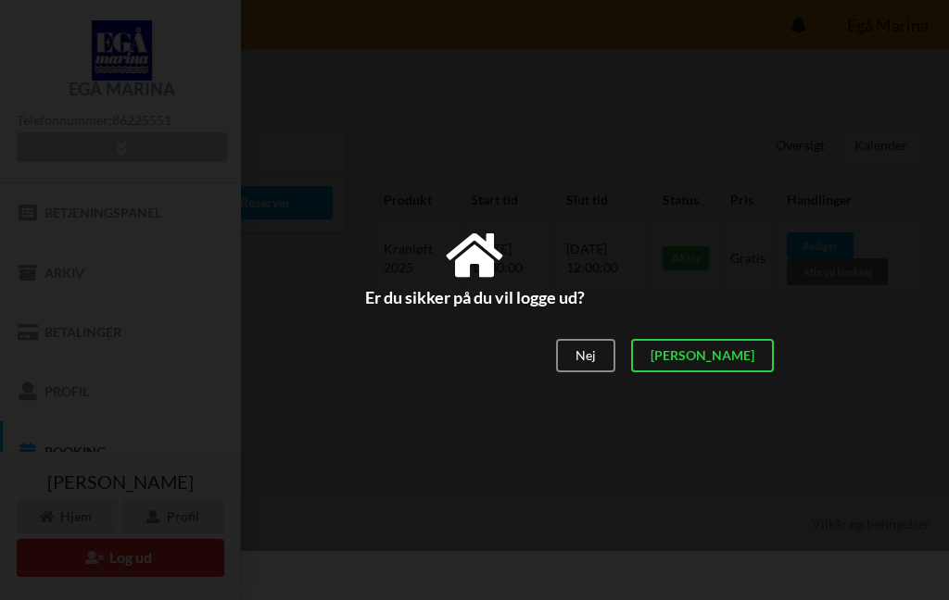
click at [763, 359] on div "[PERSON_NAME]" at bounding box center [702, 356] width 143 height 33
